Goal: Check status

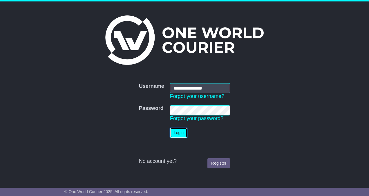
click at [181, 133] on button "Login" at bounding box center [178, 132] width 17 height 10
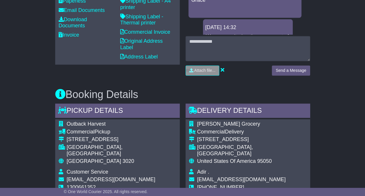
scroll to position [261, 0]
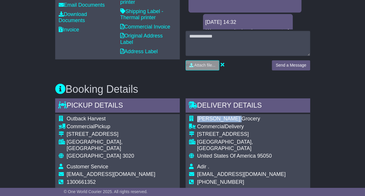
drag, startPoint x: 233, startPoint y: 117, endPoint x: 198, endPoint y: 118, distance: 35.7
click at [198, 118] on td "[PERSON_NAME] Grocery" at bounding box center [251, 120] width 109 height 8
copy span "[PERSON_NAME] Grocery"
